Goal: Information Seeking & Learning: Learn about a topic

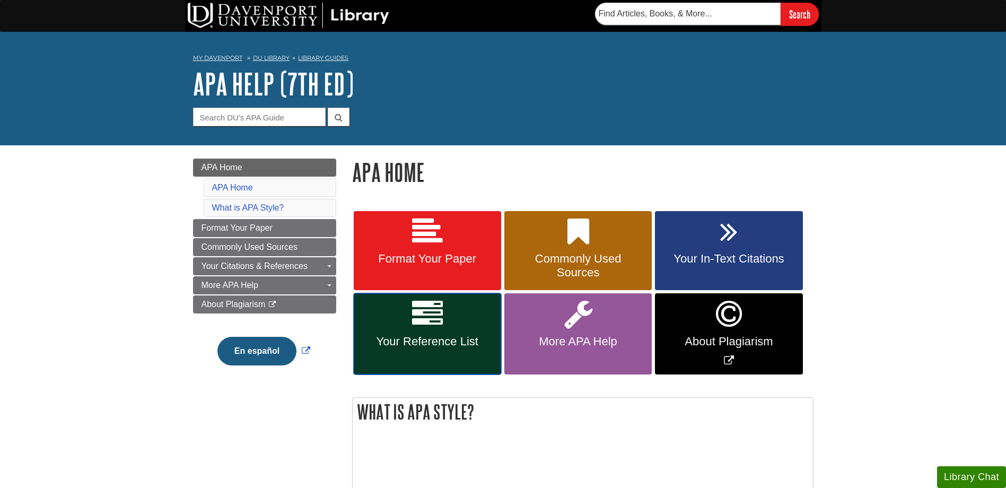
click at [460, 318] on link "Your Reference List" at bounding box center [427, 333] width 147 height 81
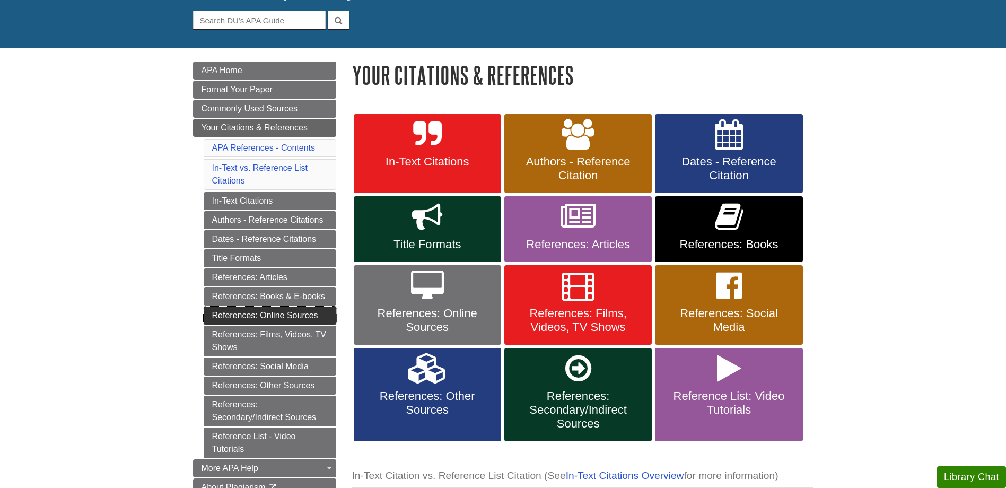
scroll to position [106, 0]
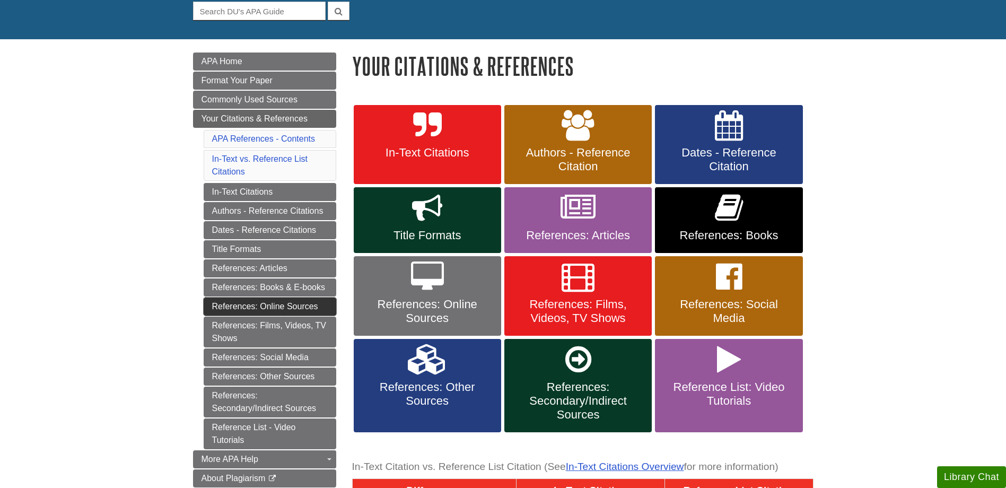
click at [295, 305] on link "References: Online Sources" at bounding box center [270, 306] width 133 height 18
